Goal: Task Accomplishment & Management: Use online tool/utility

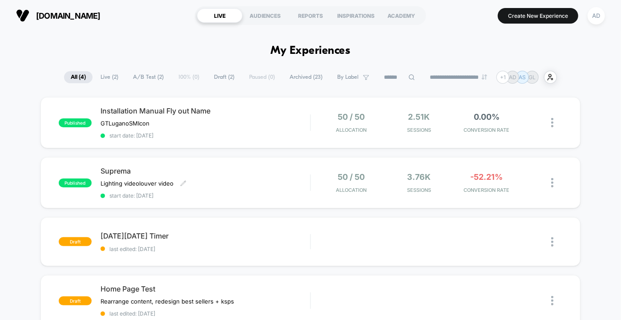
click at [262, 175] on div "Suprema Lighting video louver video Click to edit experience details Lighting v…" at bounding box center [206, 182] width 210 height 32
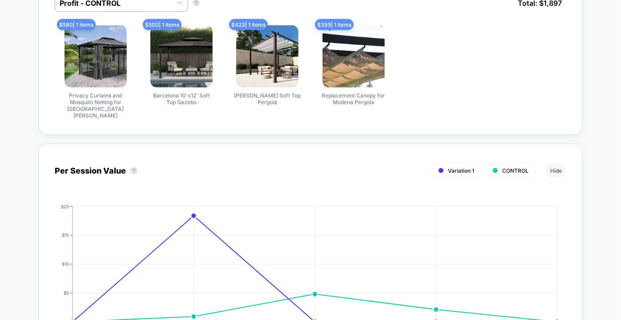
scroll to position [566, 0]
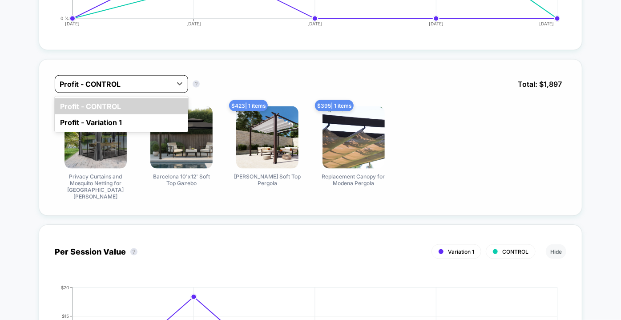
click at [107, 85] on div at bounding box center [114, 84] width 108 height 11
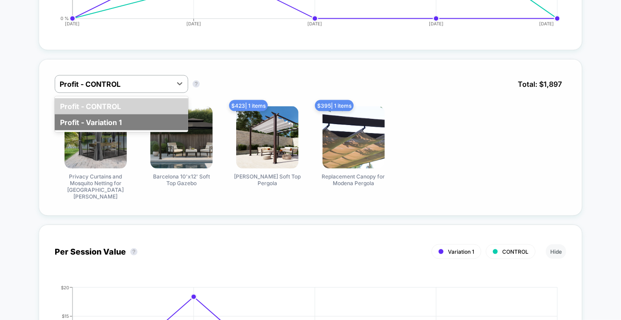
click at [97, 119] on div "Profit - Variation 1" at bounding box center [121, 122] width 133 height 16
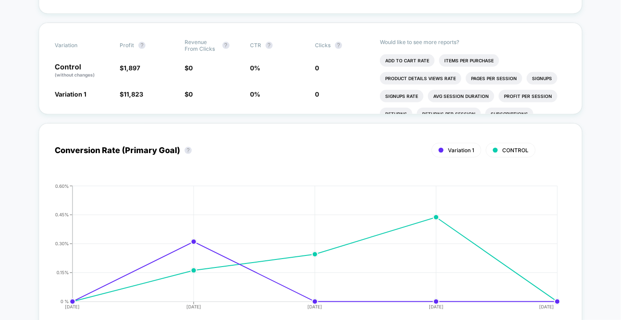
scroll to position [0, 0]
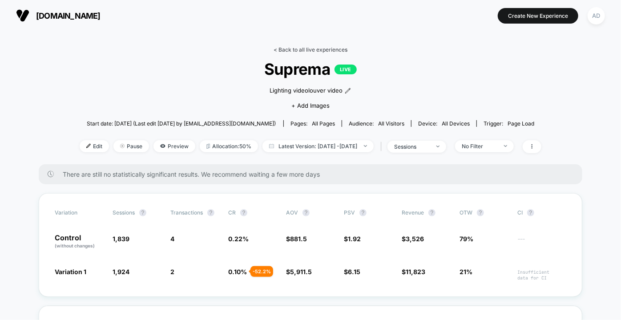
click at [309, 52] on link "< Back to all live experiences" at bounding box center [311, 49] width 74 height 7
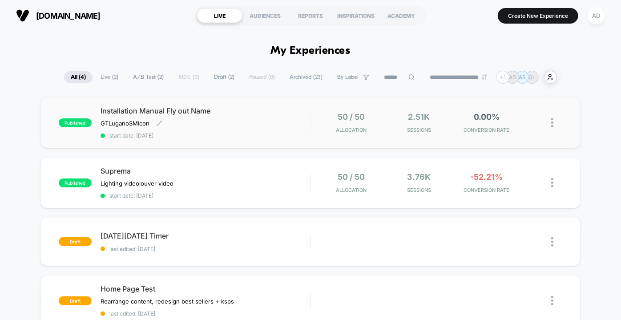
click at [270, 127] on div "Installation Manual Fly out Name GT Lugano SM Icon Click to edit experience det…" at bounding box center [206, 122] width 210 height 32
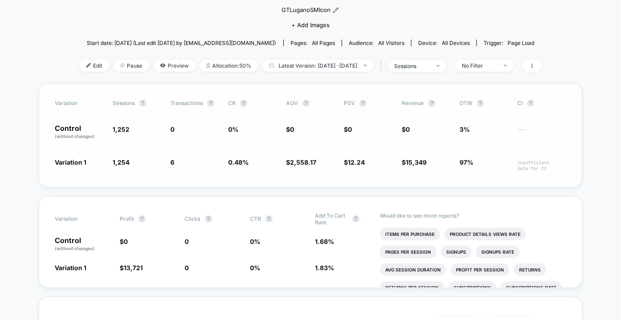
scroll to position [121, 0]
